Goal: Task Accomplishment & Management: Use online tool/utility

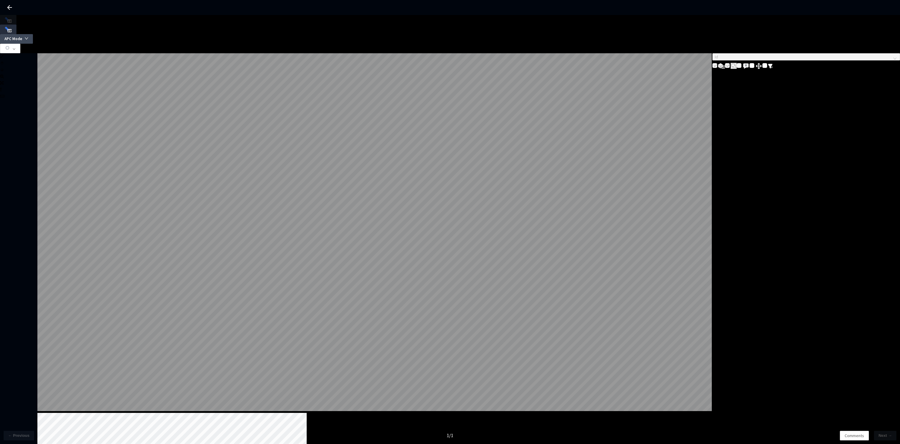
click at [33, 34] on button "APC Mode" at bounding box center [16, 39] width 33 height 10
click at [20, 44] on button "button" at bounding box center [10, 49] width 20 height 10
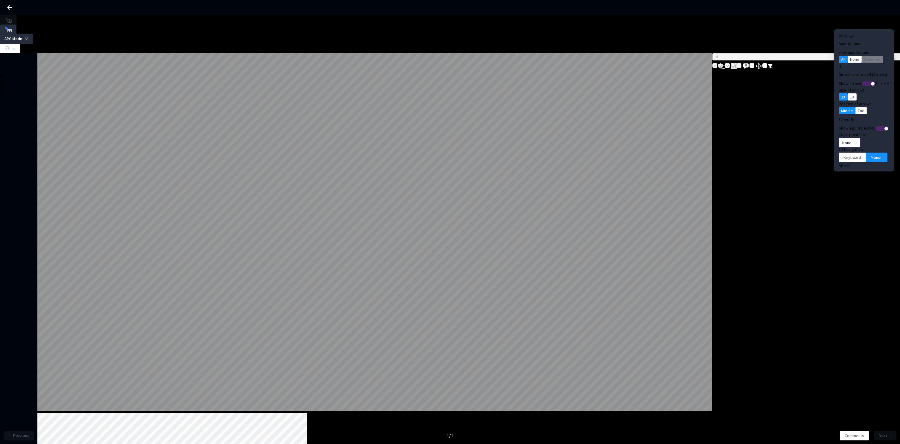
click at [843, 138] on span "None" at bounding box center [850, 142] width 15 height 9
click at [836, 155] on div "Point Intensity" at bounding box center [840, 151] width 20 height 7
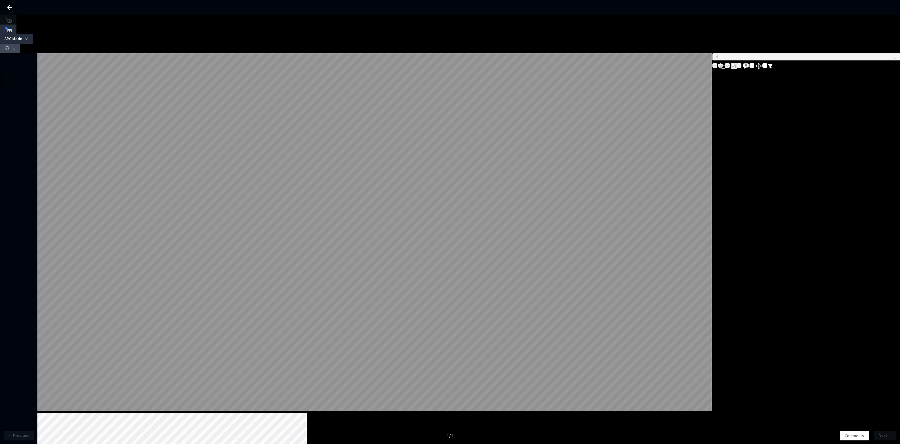
click at [20, 44] on button "button" at bounding box center [10, 49] width 20 height 10
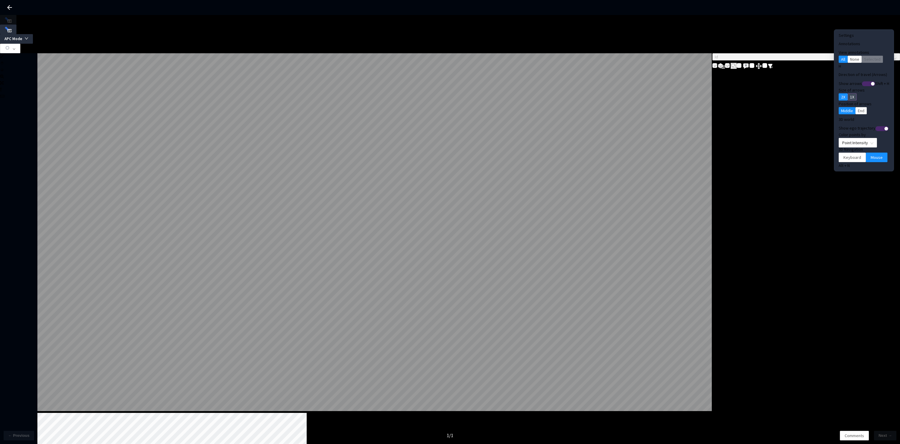
click at [850, 94] on span "1X" at bounding box center [852, 97] width 4 height 7
click at [839, 95] on button "2X" at bounding box center [843, 96] width 9 height 7
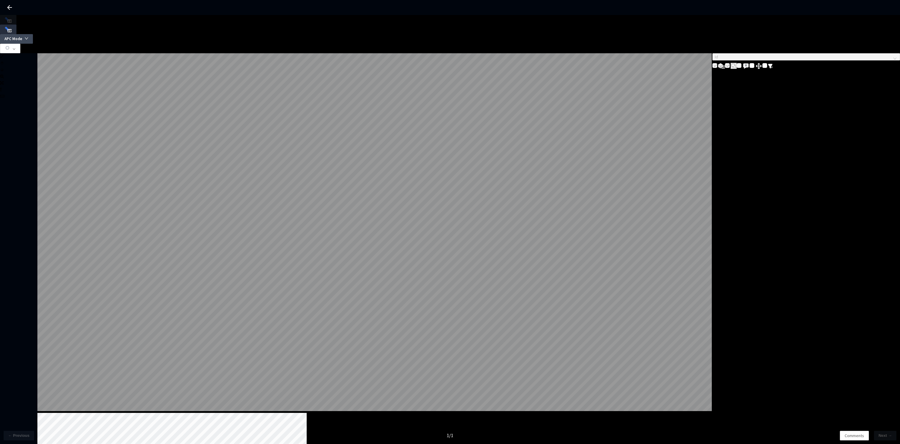
click at [22, 36] on span "APC Mode" at bounding box center [13, 39] width 18 height 6
click at [858, 48] on span "Full Frame" at bounding box center [858, 48] width 22 height 7
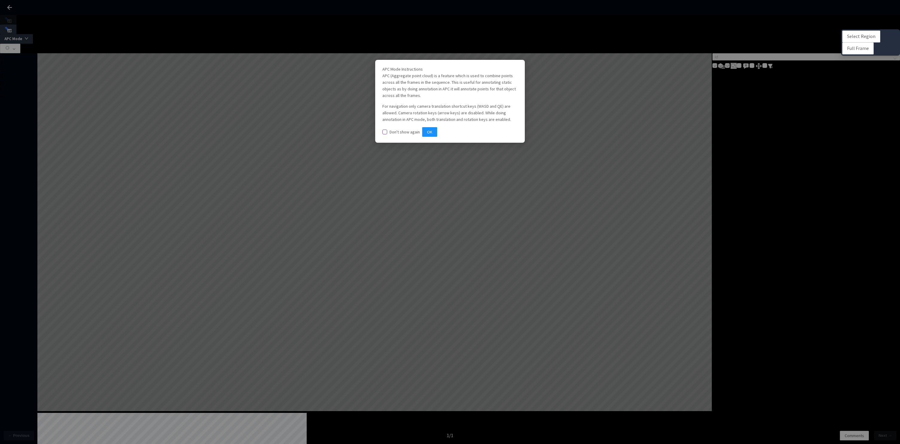
click at [413, 135] on span "Don't show again" at bounding box center [404, 131] width 35 height 5
click at [387, 134] on input "Don't show again" at bounding box center [385, 132] width 5 height 5
checkbox input "true"
click at [437, 137] on button "OK" at bounding box center [429, 132] width 15 height 10
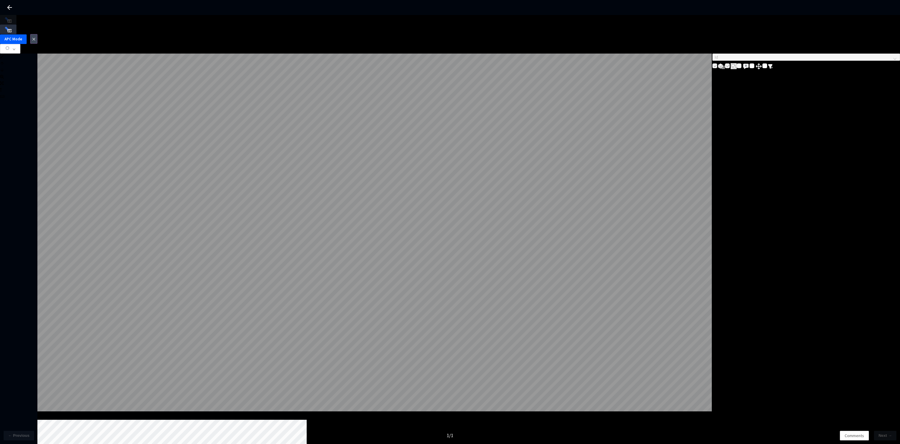
click at [36, 37] on icon "close" at bounding box center [34, 39] width 4 height 4
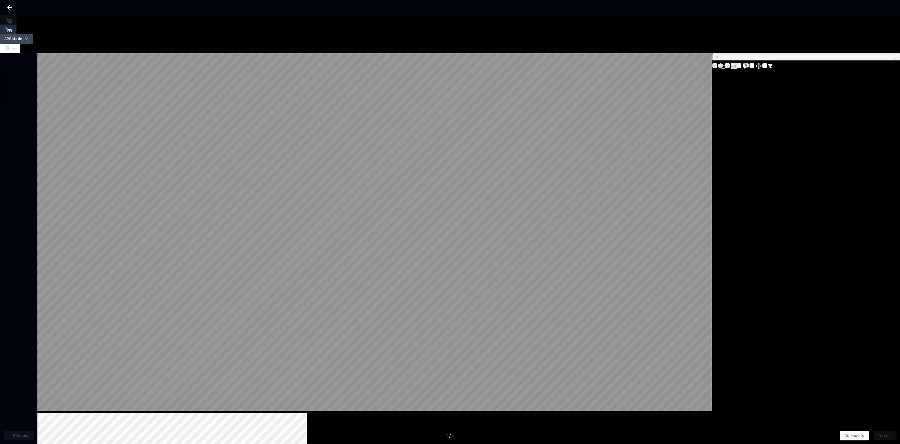
click at [22, 36] on span "APC Mode" at bounding box center [13, 39] width 18 height 6
click at [853, 48] on span "Full Frame" at bounding box center [858, 48] width 22 height 7
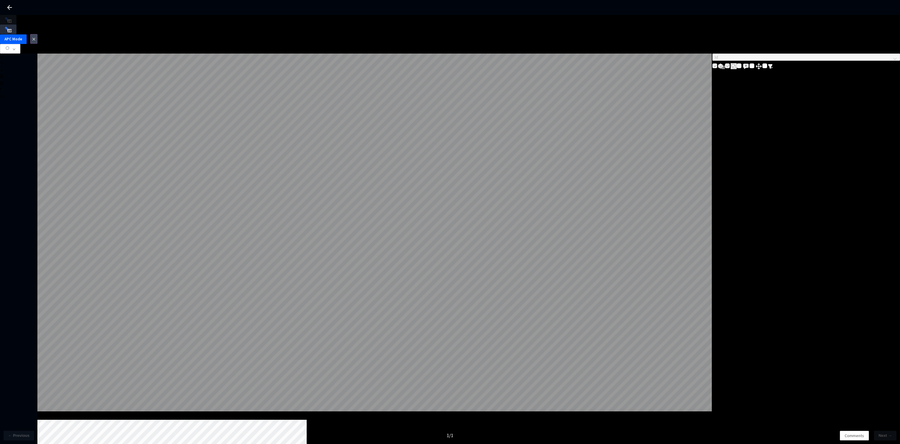
click at [36, 37] on icon "close" at bounding box center [34, 39] width 4 height 4
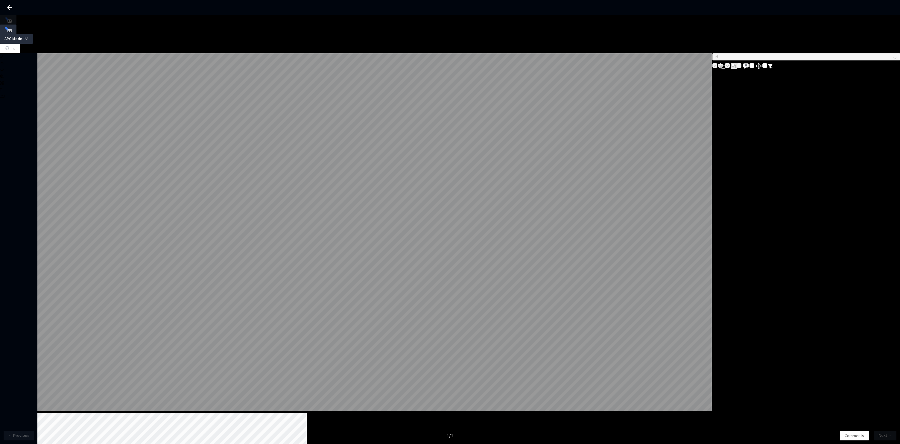
click at [680, 399] on div "Frame 76-100" at bounding box center [697, 402] width 65 height 7
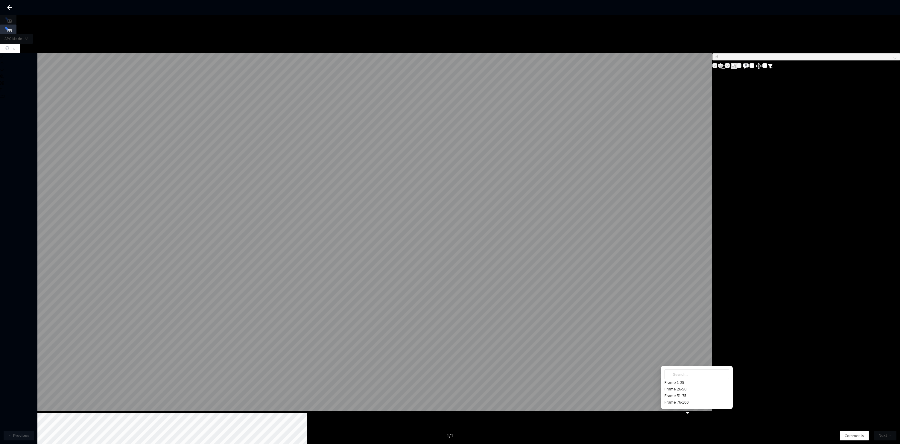
click at [691, 379] on div "Frame 1-25" at bounding box center [697, 382] width 65 height 7
click at [22, 36] on span "APC Mode" at bounding box center [13, 39] width 18 height 6
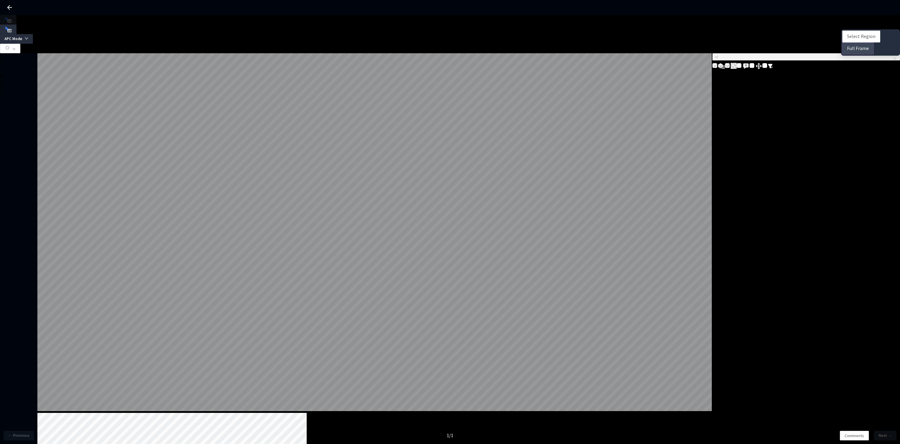
click at [861, 48] on span "Full Frame" at bounding box center [858, 48] width 22 height 7
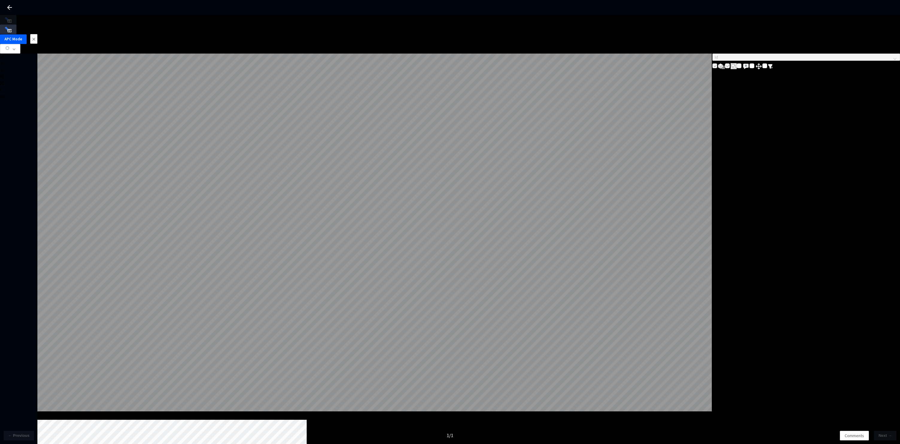
click at [773, 70] on div "Id" at bounding box center [807, 62] width 188 height 16
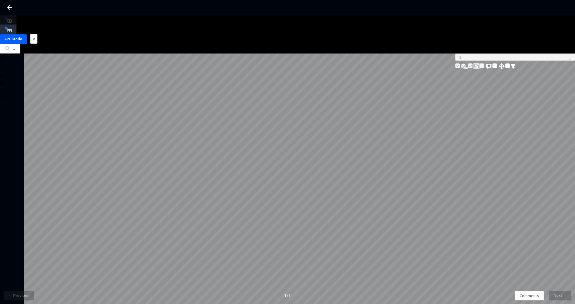
click at [43, 89] on body "GT Studio All Projects Rivian 3D Static Cuboids fixed[2024-25] Rivian 3D Static…" at bounding box center [287, 152] width 575 height 304
drag, startPoint x: 41, startPoint y: 88, endPoint x: 32, endPoint y: 88, distance: 9.3
click at [32, 87] on div at bounding box center [46, 85] width 43 height 4
